Goal: Information Seeking & Learning: Understand process/instructions

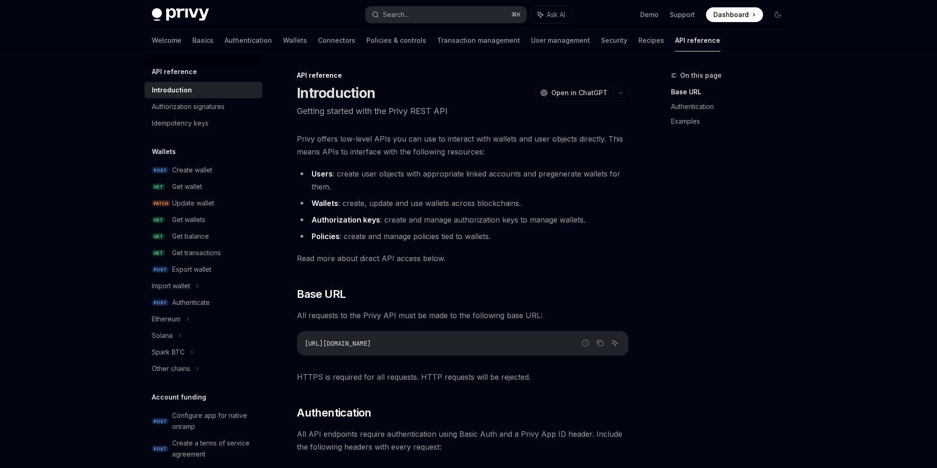
click at [760, 173] on div "On this page Base URL Authentication Examples" at bounding box center [722, 269] width 140 height 398
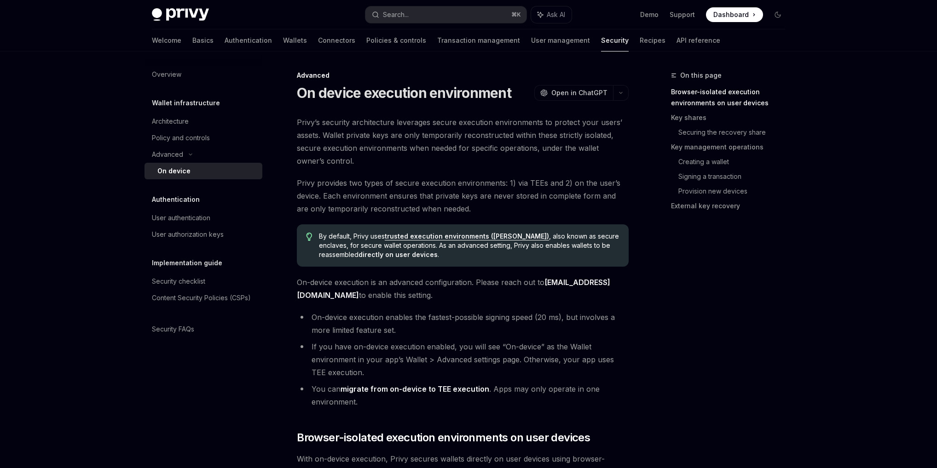
type textarea "*"
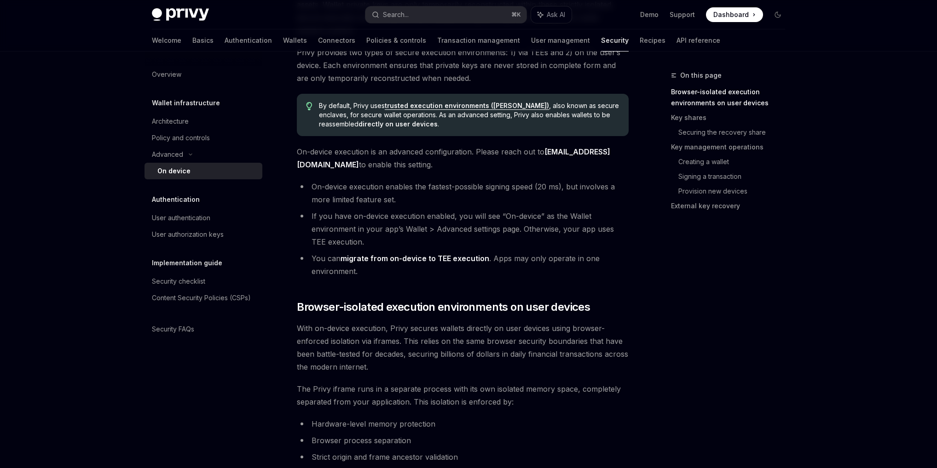
scroll to position [131, 0]
click at [821, 29] on div at bounding box center [468, 26] width 937 height 52
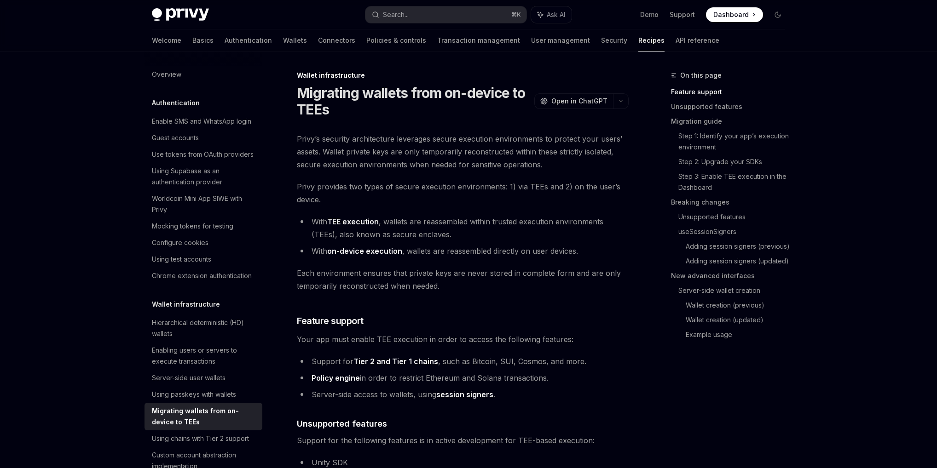
click at [460, 235] on li "With TEE execution , wallets are reassembled within trusted execution environme…" at bounding box center [463, 228] width 332 height 26
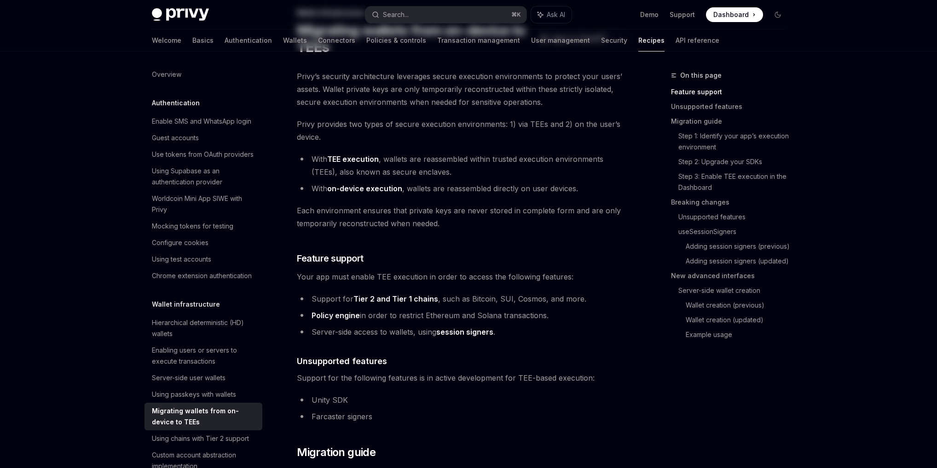
scroll to position [139, 0]
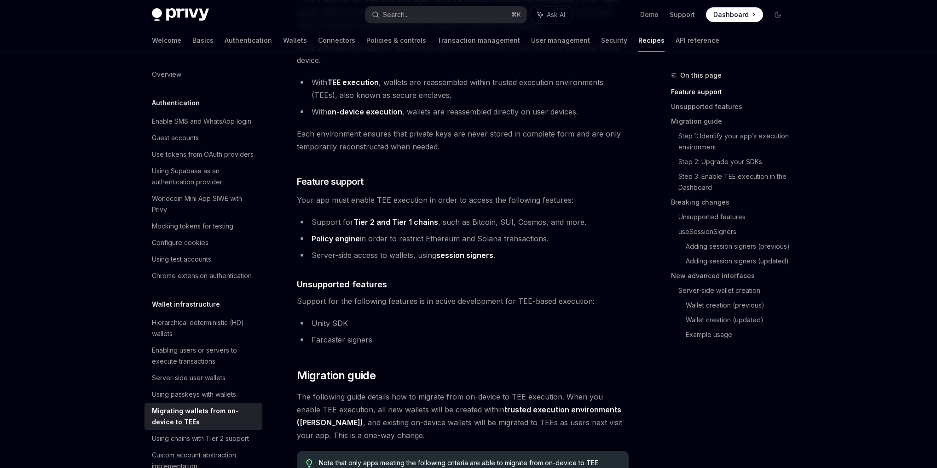
click at [431, 242] on li "Policy engine in order to restrict Ethereum and Solana transactions." at bounding box center [463, 238] width 332 height 13
click at [431, 241] on li "Policy engine in order to restrict Ethereum and Solana transactions." at bounding box center [463, 238] width 332 height 13
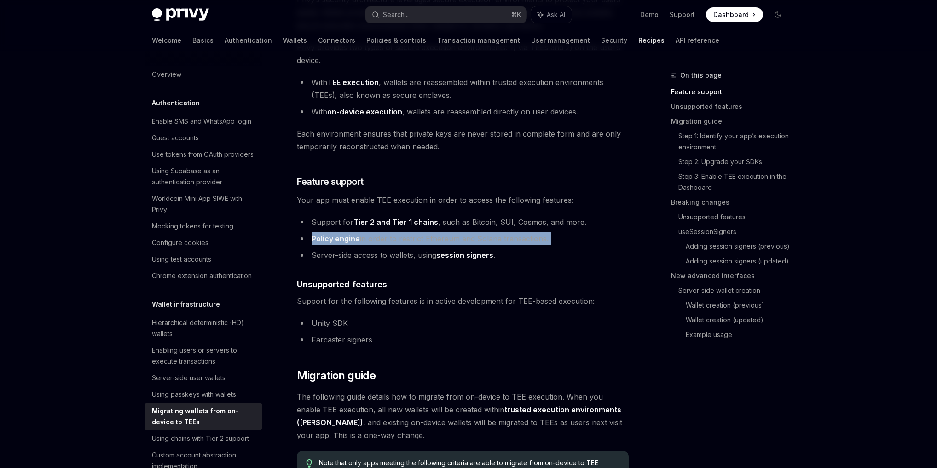
click at [431, 241] on li "Policy engine in order to restrict Ethereum and Solana transactions." at bounding box center [463, 238] width 332 height 13
click at [488, 237] on li "Policy engine in order to restrict Ethereum and Solana transactions." at bounding box center [463, 238] width 332 height 13
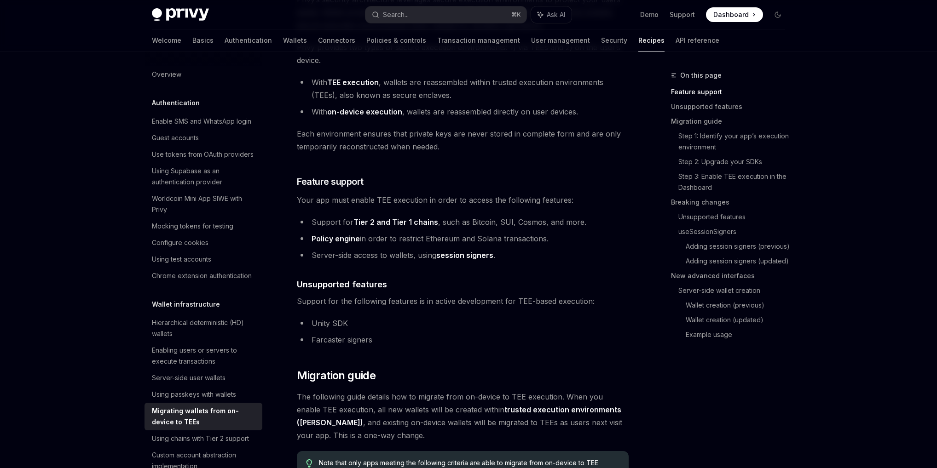
click at [488, 238] on li "Policy engine in order to restrict Ethereum and Solana transactions." at bounding box center [463, 238] width 332 height 13
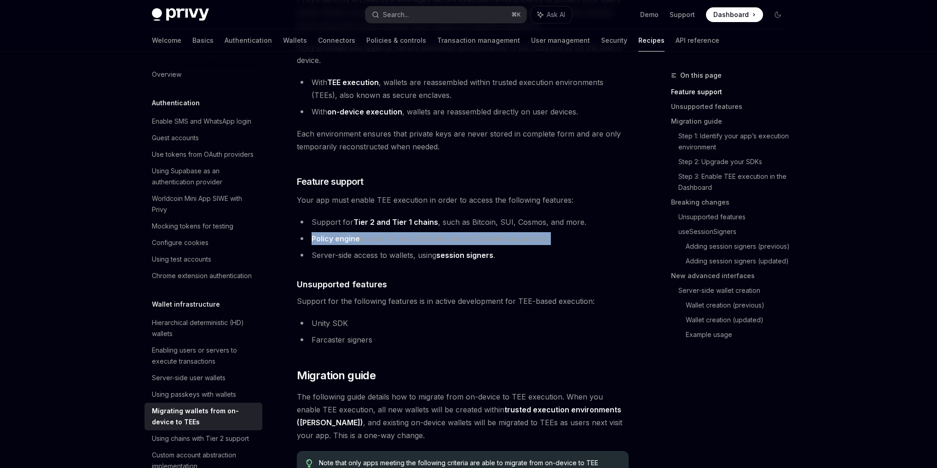
click at [488, 238] on li "Policy engine in order to restrict Ethereum and Solana transactions." at bounding box center [463, 238] width 332 height 13
click at [521, 242] on li "Policy engine in order to restrict Ethereum and Solana transactions." at bounding box center [463, 238] width 332 height 13
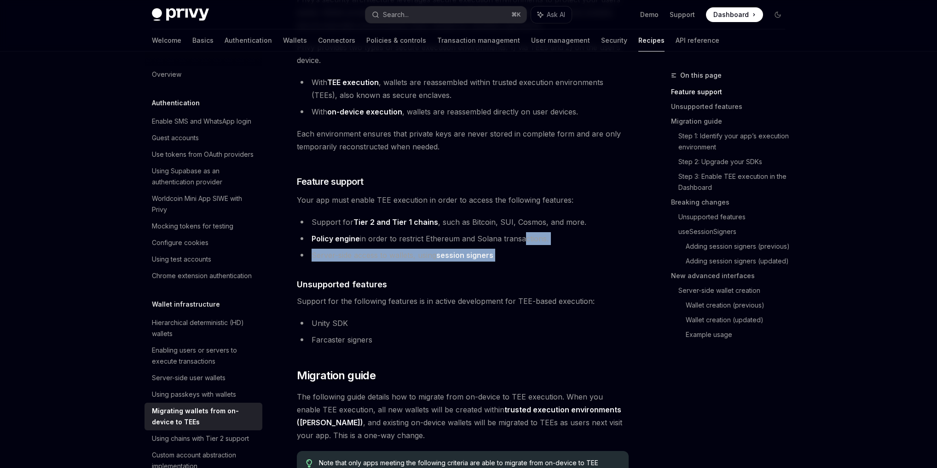
click at [519, 245] on ul "Support for Tier 2 and Tier 1 chains , such as Bitcoin, SUI, Cosmos, and more. …" at bounding box center [463, 239] width 332 height 46
click at [522, 251] on li "Server-side access to wallets, using session signers ." at bounding box center [463, 255] width 332 height 13
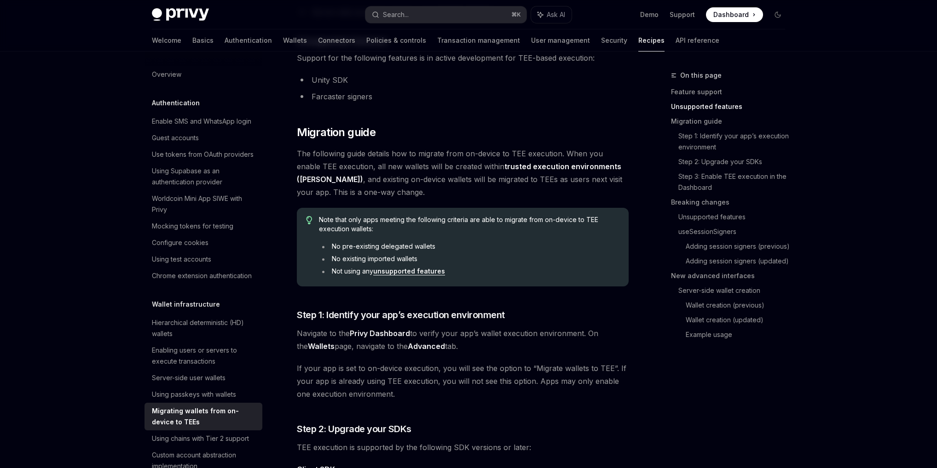
scroll to position [383, 0]
click at [705, 125] on link "Migration guide" at bounding box center [731, 121] width 121 height 15
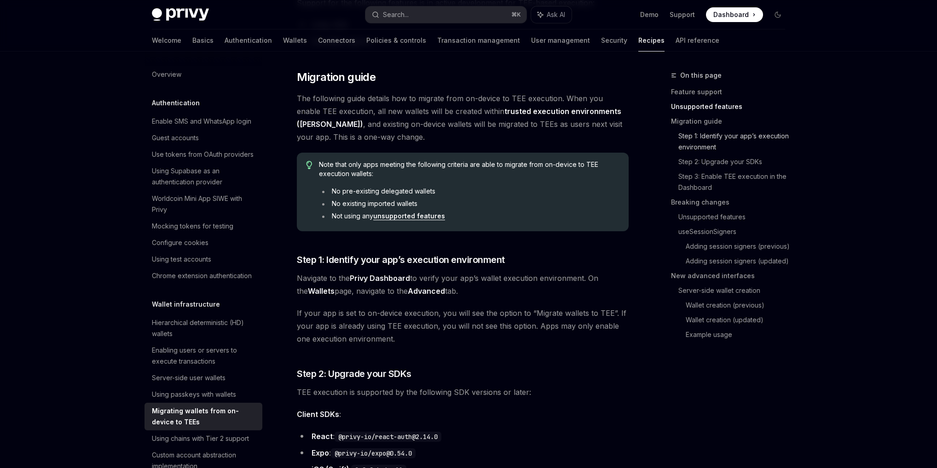
click at [705, 133] on link "Step 1: Identify your app’s execution environment" at bounding box center [735, 142] width 114 height 26
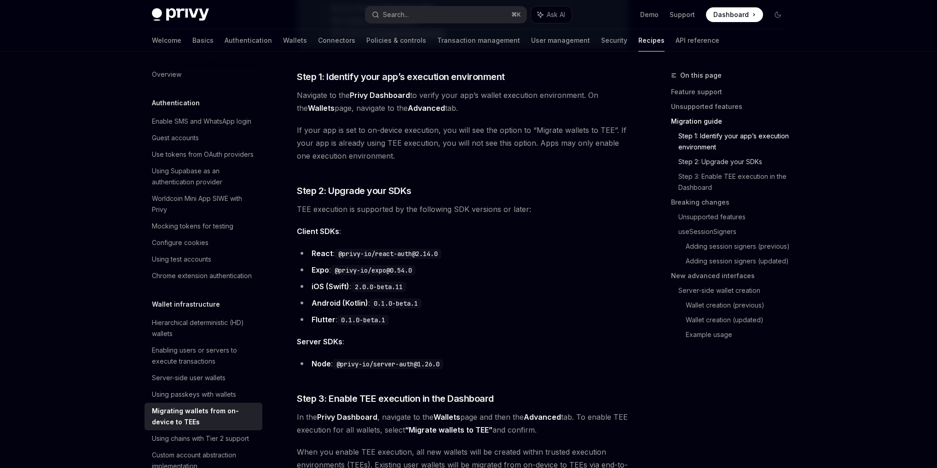
click at [697, 161] on link "Step 2: Upgrade your SDKs" at bounding box center [735, 162] width 114 height 15
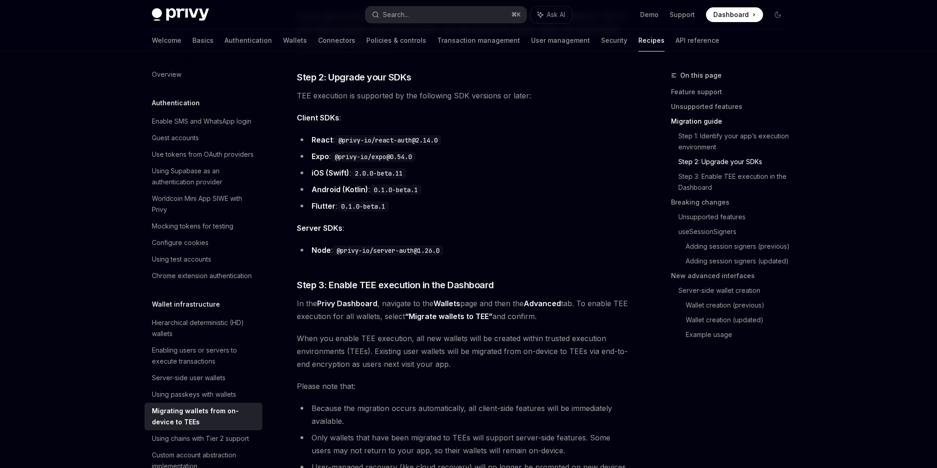
scroll to position [735, 0]
click at [697, 181] on link "Step 3: Enable TEE execution in the Dashboard" at bounding box center [735, 182] width 114 height 26
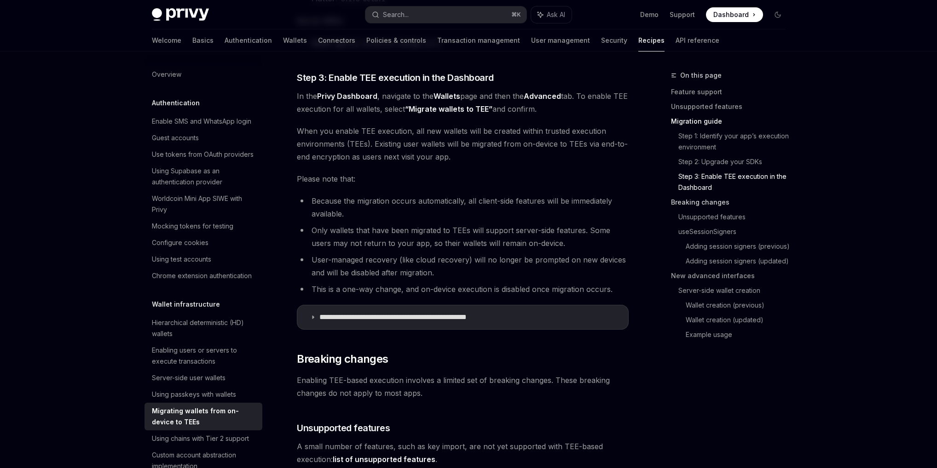
scroll to position [943, 0]
click at [692, 208] on link "Breaking changes" at bounding box center [731, 202] width 121 height 15
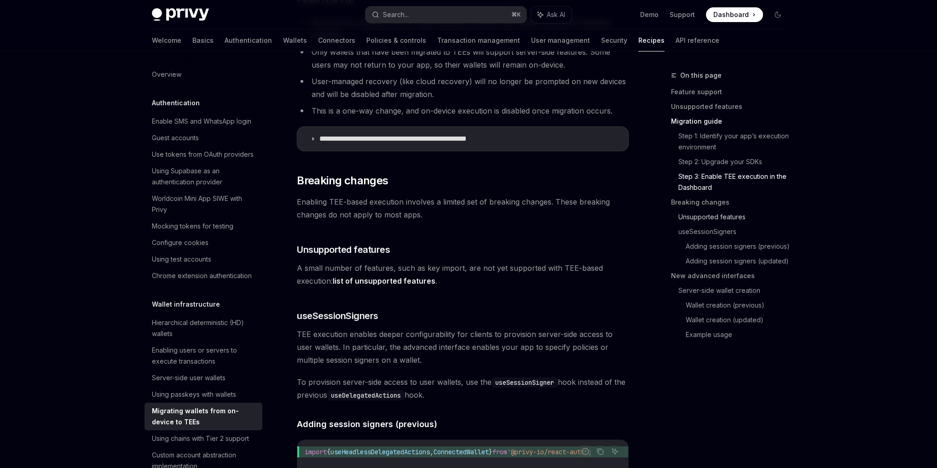
scroll to position [1224, 0]
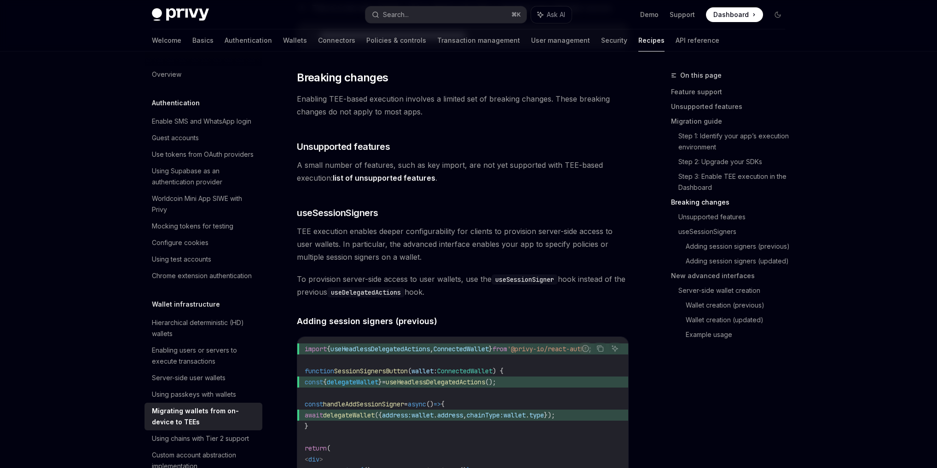
click at [411, 180] on link "list of unsupported features" at bounding box center [384, 178] width 103 height 10
click at [481, 208] on h3 "​ useSessionSigners" at bounding box center [463, 213] width 332 height 13
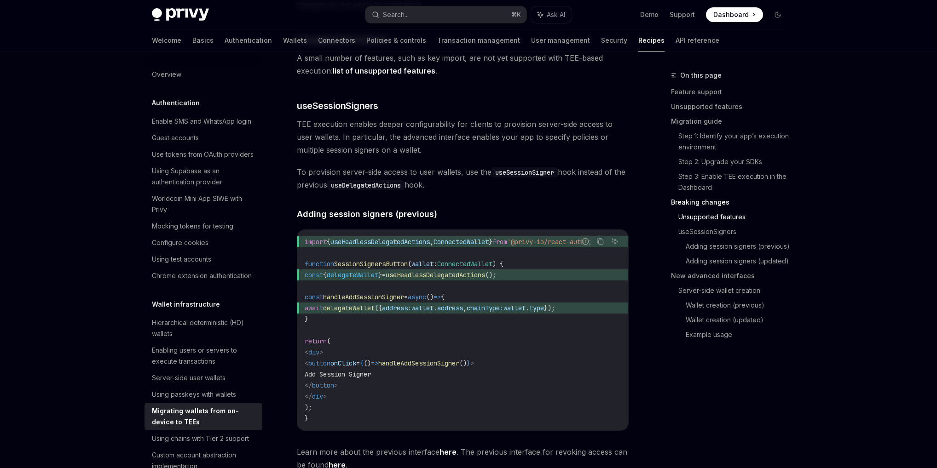
scroll to position [1331, 0]
drag, startPoint x: 492, startPoint y: 189, endPoint x: 492, endPoint y: 181, distance: 7.4
click at [492, 181] on span "To provision server-side access to user wallets, use the useSessionSigner hook …" at bounding box center [463, 179] width 332 height 26
drag, startPoint x: 490, startPoint y: 189, endPoint x: 490, endPoint y: 179, distance: 9.7
click at [490, 179] on span "To provision server-side access to user wallets, use the useSessionSigner hook …" at bounding box center [463, 179] width 332 height 26
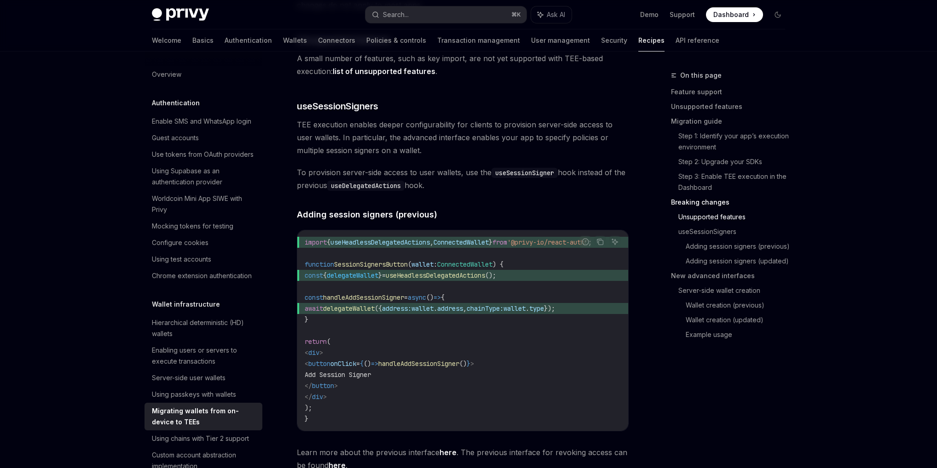
click at [492, 181] on span "To provision server-side access to user wallets, use the useSessionSigner hook …" at bounding box center [463, 179] width 332 height 26
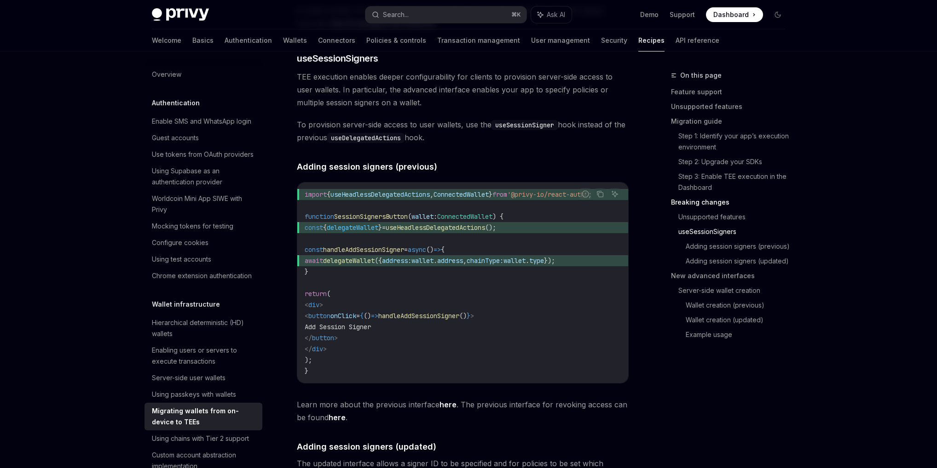
scroll to position [1383, 0]
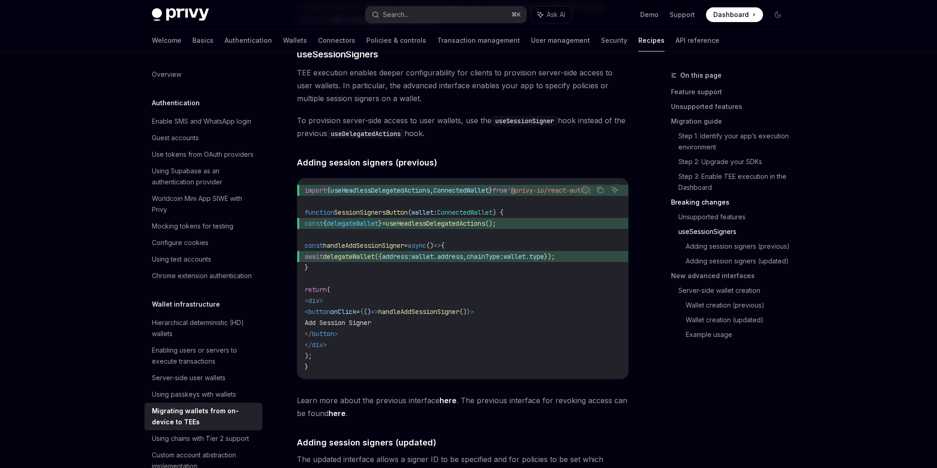
drag, startPoint x: 490, startPoint y: 126, endPoint x: 490, endPoint y: 131, distance: 5.1
click at [490, 131] on div "Privy’s security architecture leverages secure execution environments to protec…" at bounding box center [463, 401] width 332 height 3303
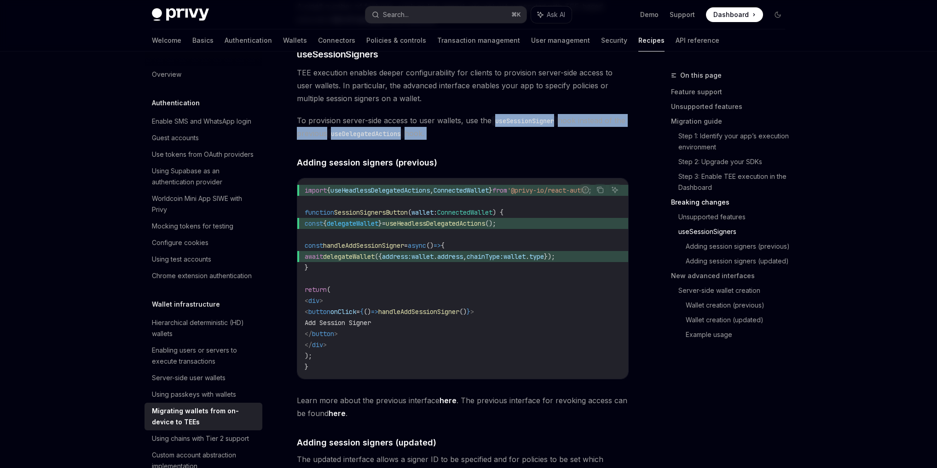
drag, startPoint x: 492, startPoint y: 140, endPoint x: 493, endPoint y: 127, distance: 12.5
click at [493, 126] on div "Privy’s security architecture leverages secure execution environments to protec…" at bounding box center [463, 401] width 332 height 3303
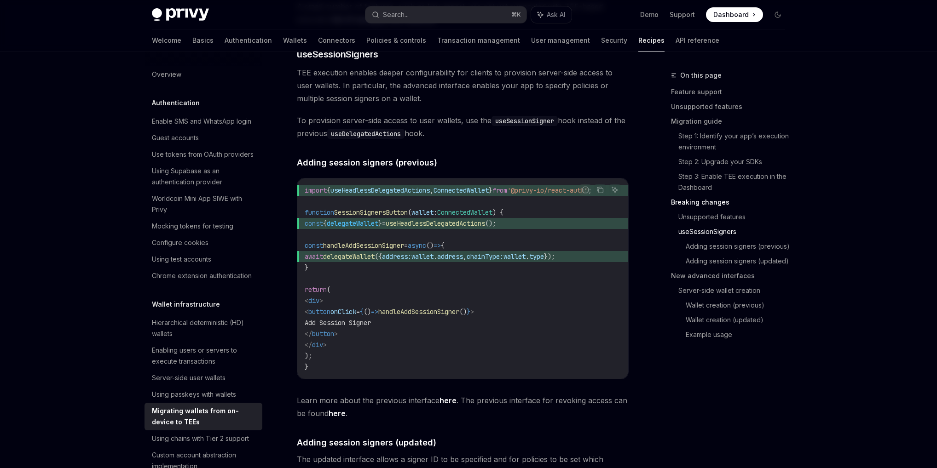
click at [493, 130] on span "To provision server-side access to user wallets, use the useSessionSigner hook …" at bounding box center [463, 127] width 332 height 26
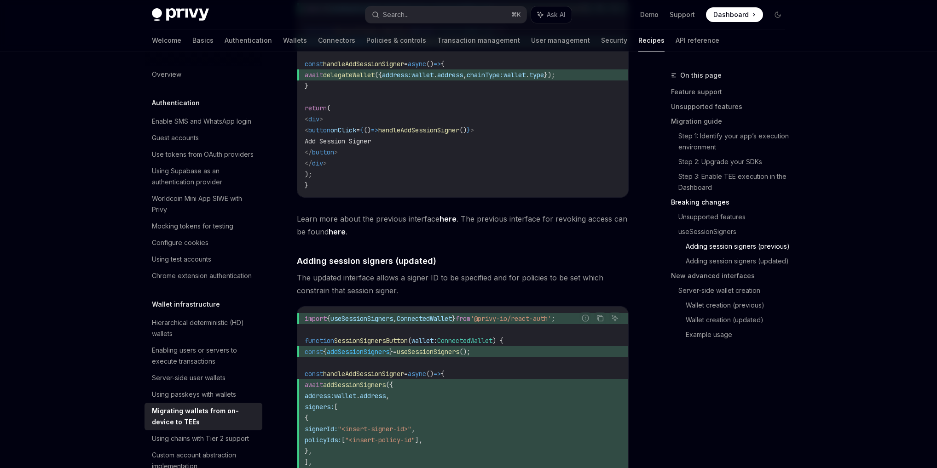
scroll to position [1695, 0]
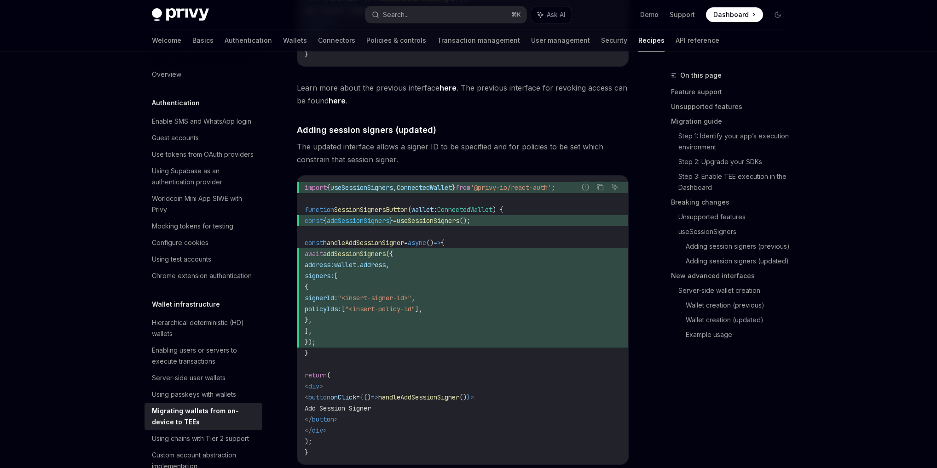
drag, startPoint x: 499, startPoint y: 167, endPoint x: 502, endPoint y: 156, distance: 10.8
click at [502, 156] on span "The updated interface allows a signer ID to be specified and for policies to be…" at bounding box center [463, 153] width 332 height 26
click at [501, 161] on span "The updated interface allows a signer ID to be specified and for policies to be…" at bounding box center [463, 153] width 332 height 26
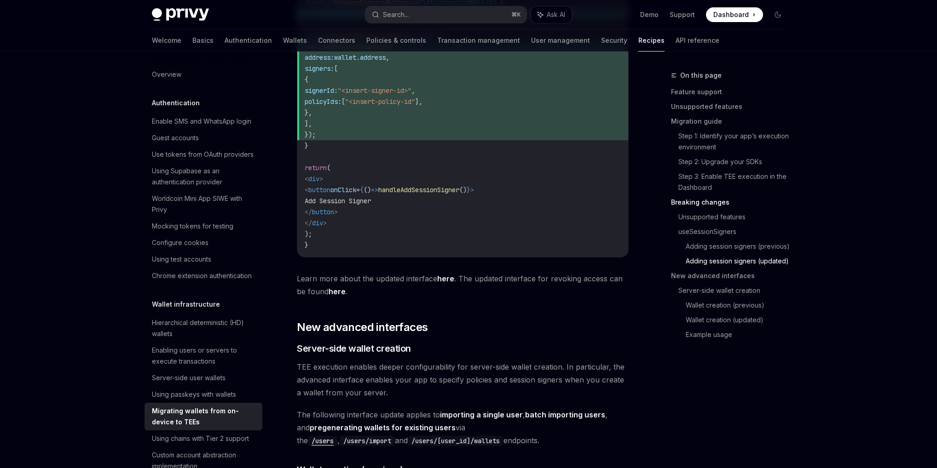
scroll to position [2083, 0]
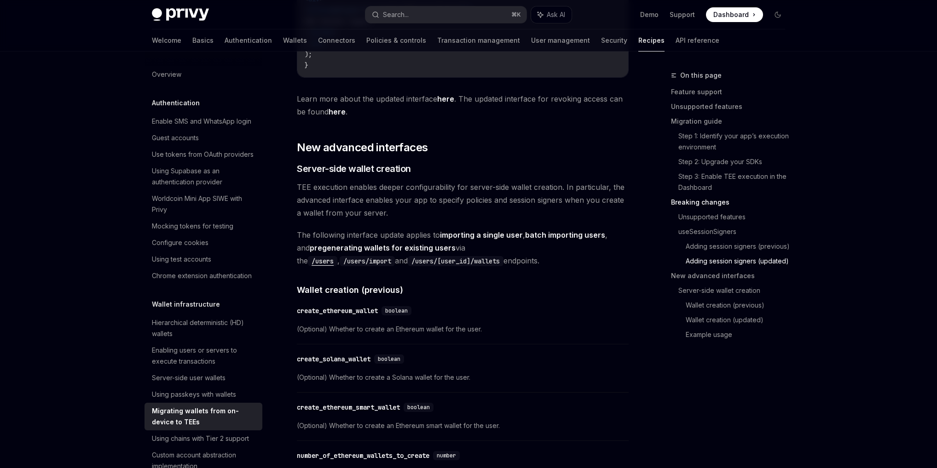
drag, startPoint x: 478, startPoint y: 212, endPoint x: 473, endPoint y: 211, distance: 4.6
click at [473, 211] on span "TEE execution enables deeper configurability for server-side wallet creation. I…" at bounding box center [463, 200] width 332 height 39
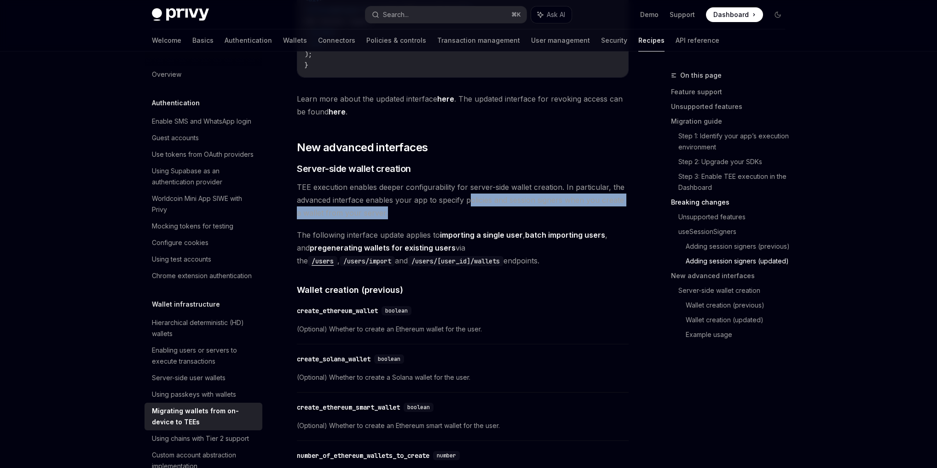
drag, startPoint x: 469, startPoint y: 208, endPoint x: 460, endPoint y: 212, distance: 9.7
click at [460, 212] on span "TEE execution enables deeper configurability for server-side wallet creation. I…" at bounding box center [463, 200] width 332 height 39
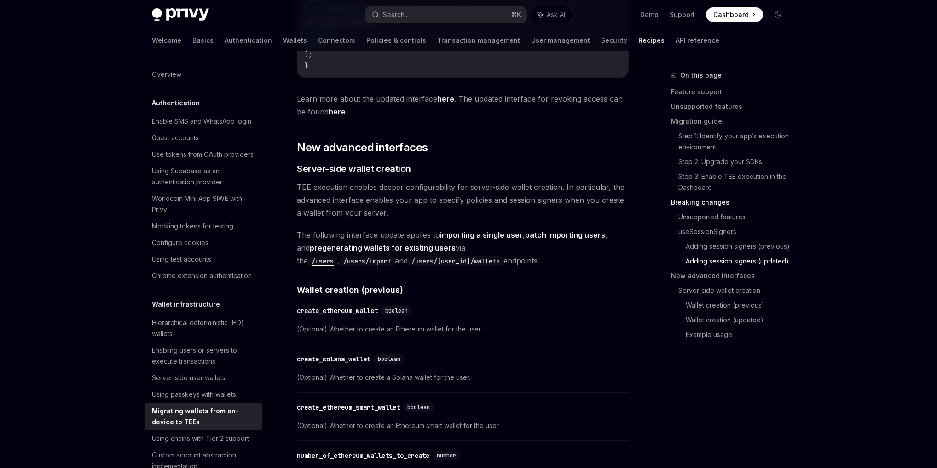
click at [460, 211] on span "TEE execution enables deeper configurability for server-side wallet creation. I…" at bounding box center [463, 200] width 332 height 39
drag, startPoint x: 460, startPoint y: 207, endPoint x: 456, endPoint y: 211, distance: 4.9
click at [456, 211] on span "TEE execution enables deeper configurability for server-side wallet creation. I…" at bounding box center [463, 200] width 332 height 39
click at [456, 212] on span "TEE execution enables deeper configurability for server-side wallet creation. I…" at bounding box center [463, 200] width 332 height 39
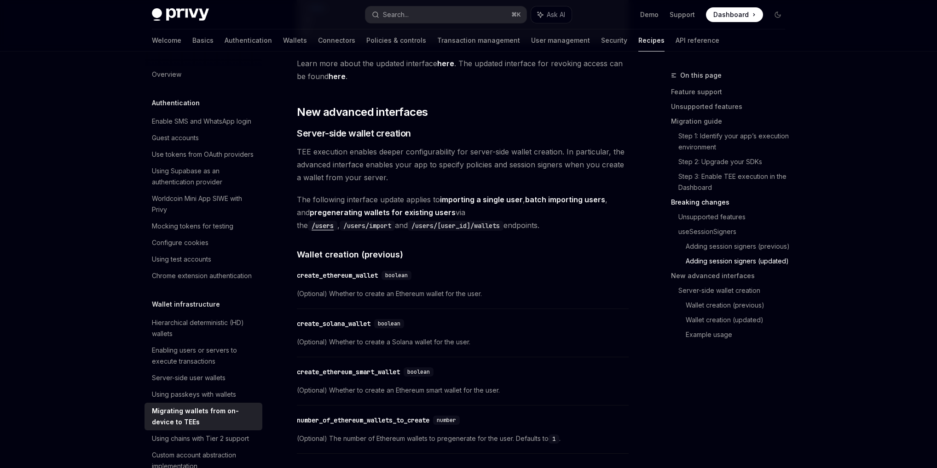
scroll to position [2135, 0]
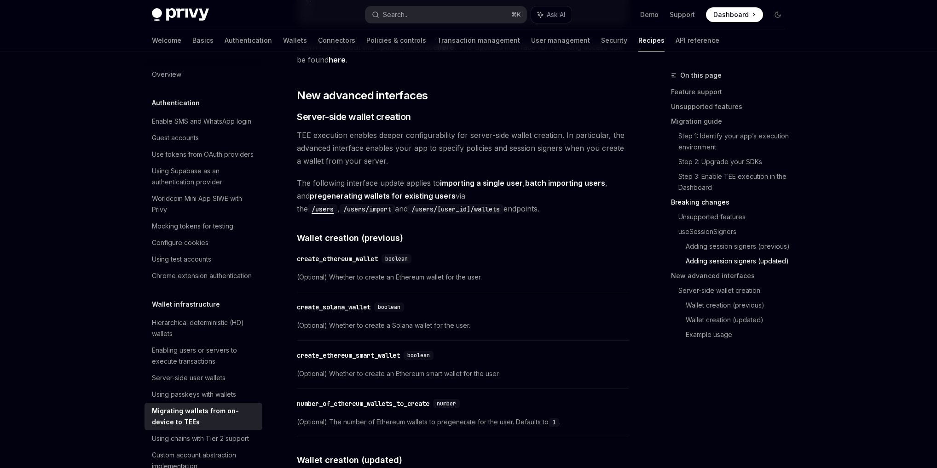
drag, startPoint x: 448, startPoint y: 219, endPoint x: 450, endPoint y: 206, distance: 13.9
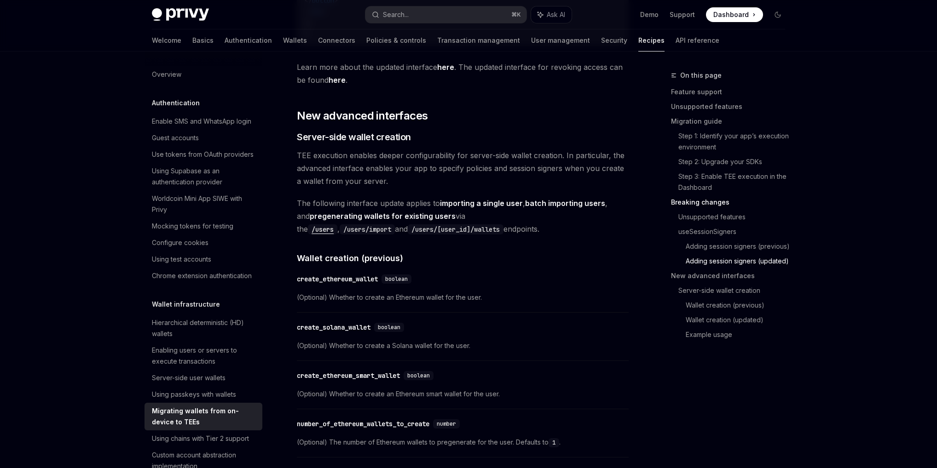
scroll to position [2115, 0]
click at [699, 277] on link "New advanced interfaces" at bounding box center [731, 276] width 121 height 15
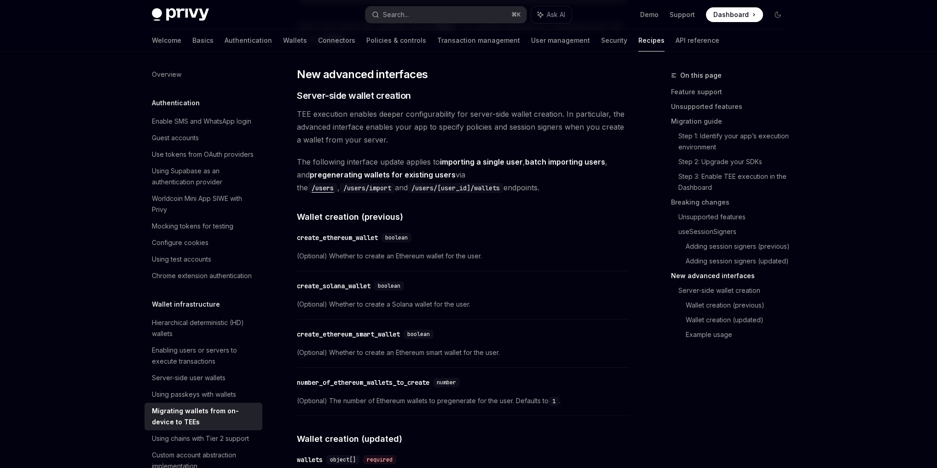
drag, startPoint x: 485, startPoint y: 196, endPoint x: 477, endPoint y: 201, distance: 9.5
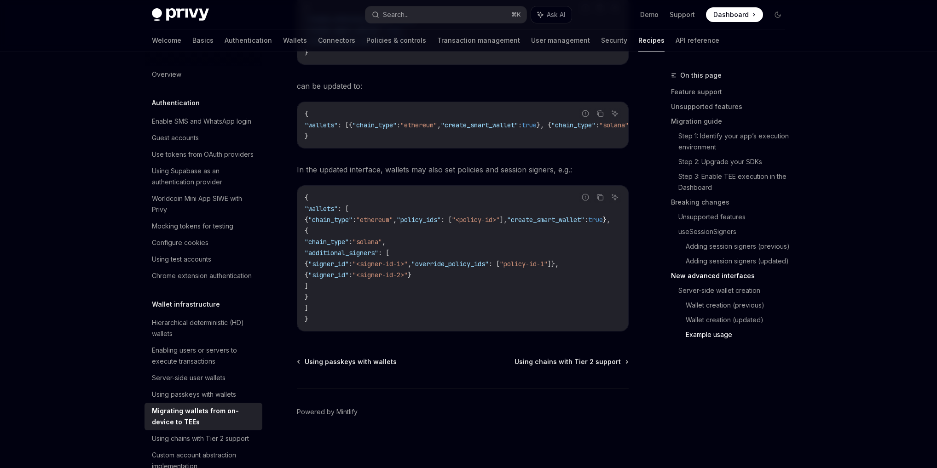
scroll to position [210, 0]
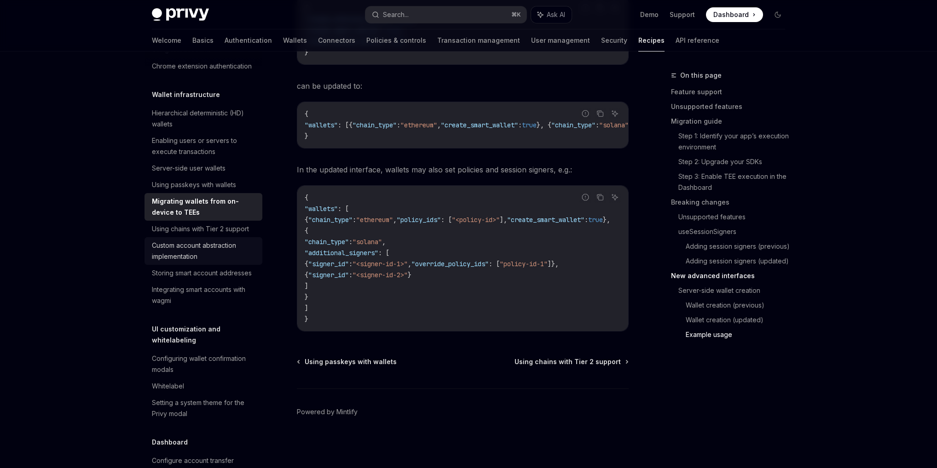
click at [210, 262] on div "Custom account abstraction implementation" at bounding box center [204, 251] width 105 height 22
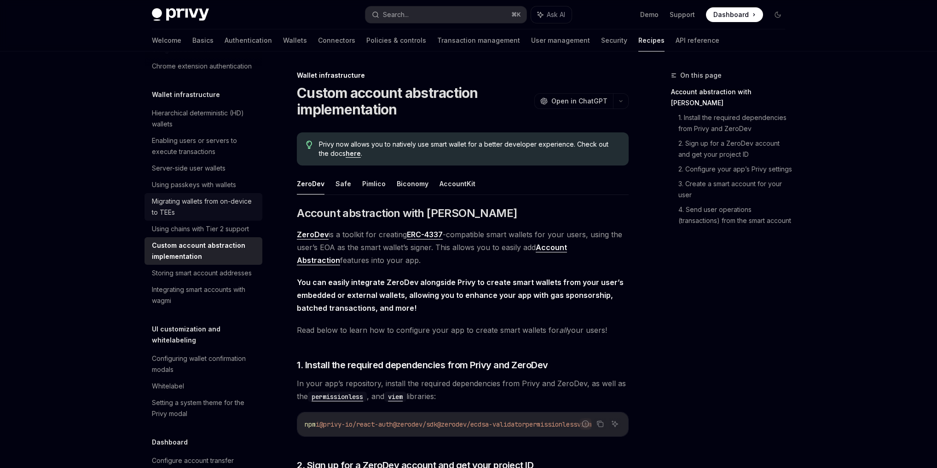
click at [207, 218] on div "Migrating wallets from on-device to TEEs" at bounding box center [204, 207] width 105 height 22
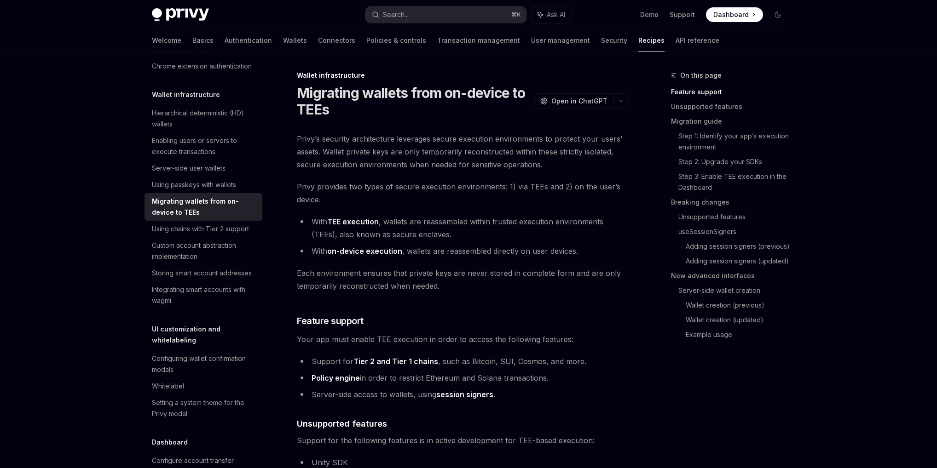
type textarea "*"
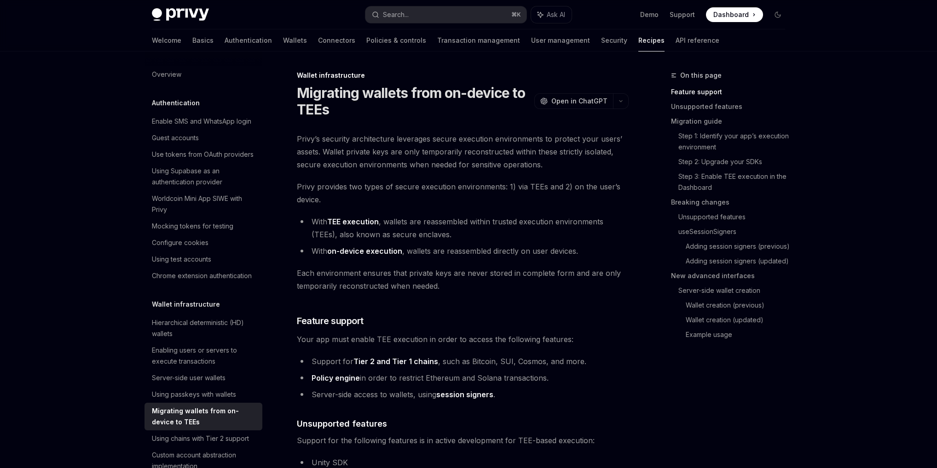
drag, startPoint x: 592, startPoint y: 73, endPoint x: 605, endPoint y: 69, distance: 13.1
click at [593, 73] on div "Wallet infrastructure" at bounding box center [463, 75] width 332 height 9
type textarea "*"
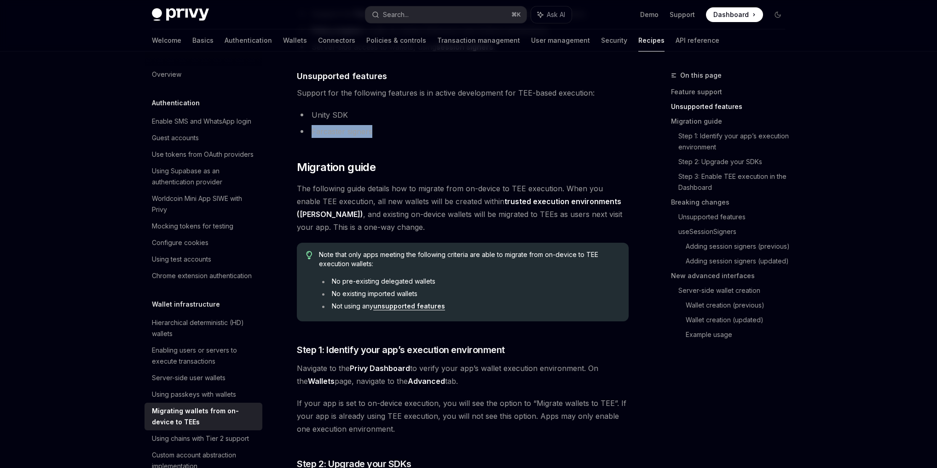
drag, startPoint x: 402, startPoint y: 129, endPoint x: 400, endPoint y: 121, distance: 8.4
click at [399, 112] on ul "Unity SDK Farcaster signers" at bounding box center [463, 123] width 332 height 29
click at [400, 121] on li "Unity SDK" at bounding box center [463, 115] width 332 height 13
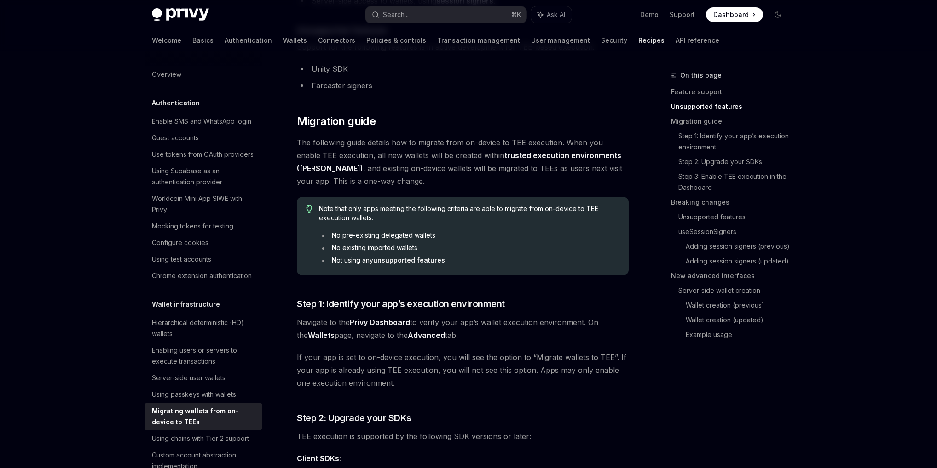
scroll to position [221, 0]
